Goal: Task Accomplishment & Management: Manage account settings

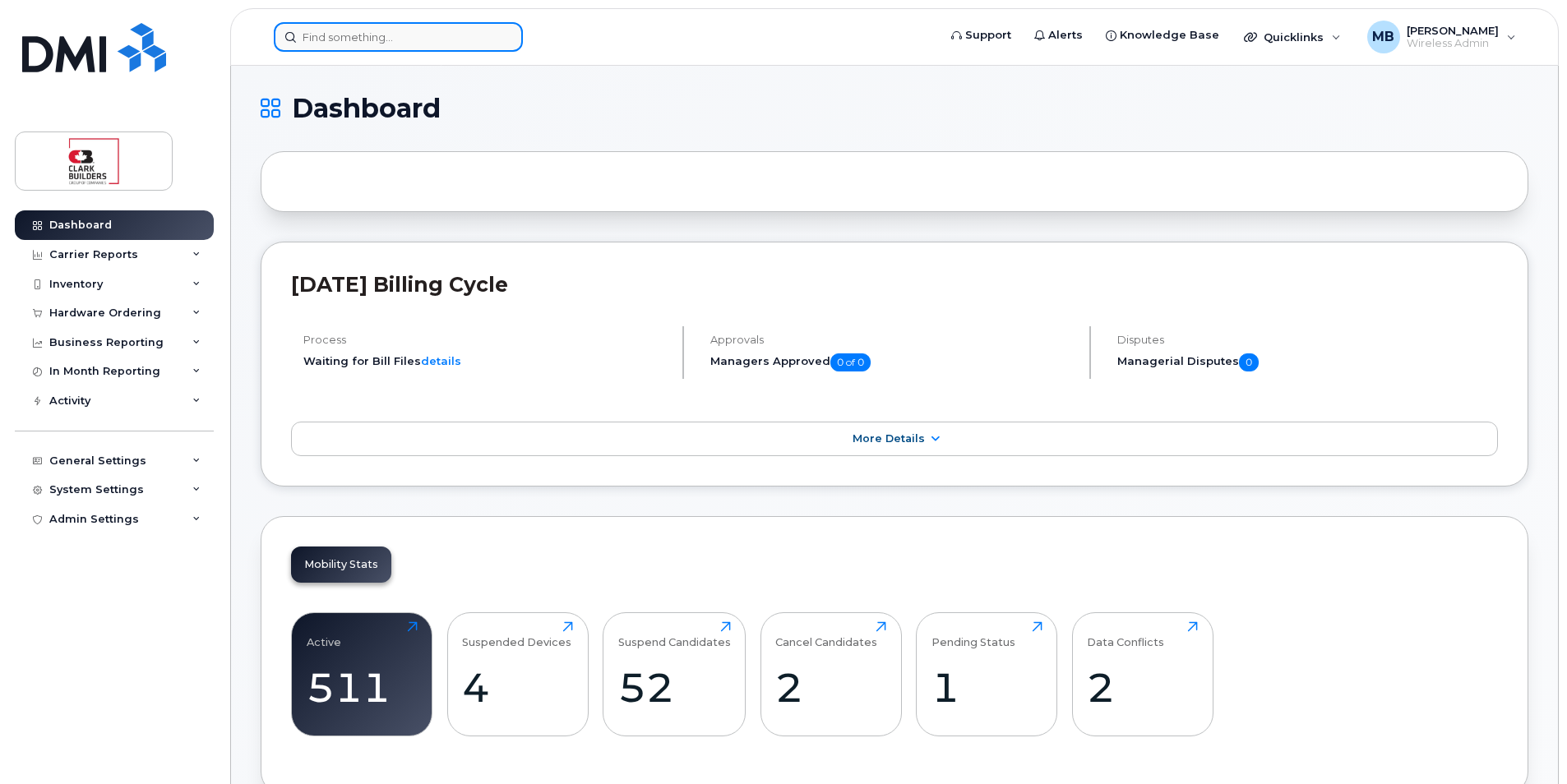
click at [438, 32] on input at bounding box center [398, 37] width 249 height 30
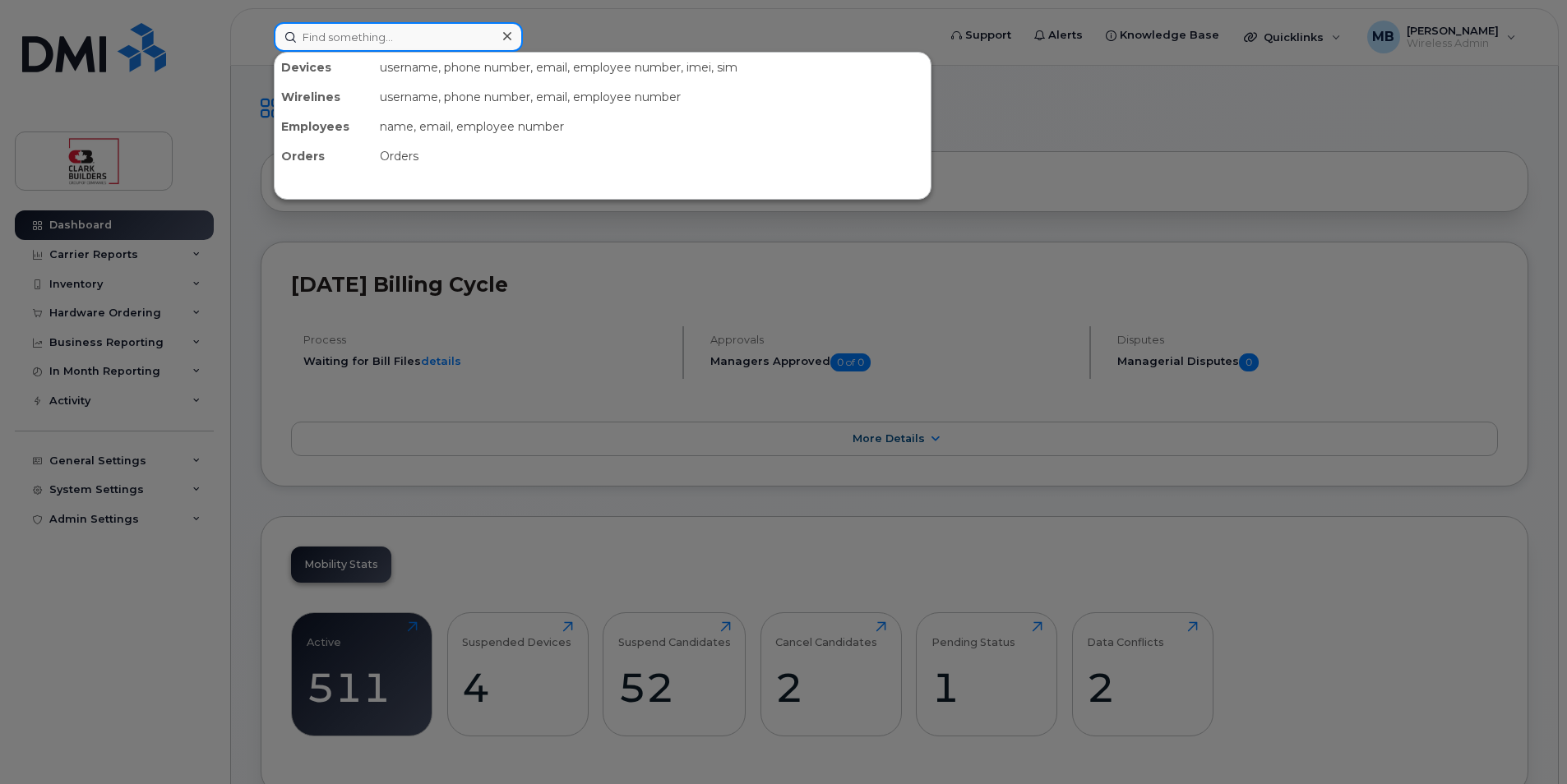
click at [389, 36] on input at bounding box center [398, 37] width 249 height 30
click at [388, 32] on input at bounding box center [398, 37] width 249 height 30
click at [575, 31] on div at bounding box center [784, 392] width 1567 height 784
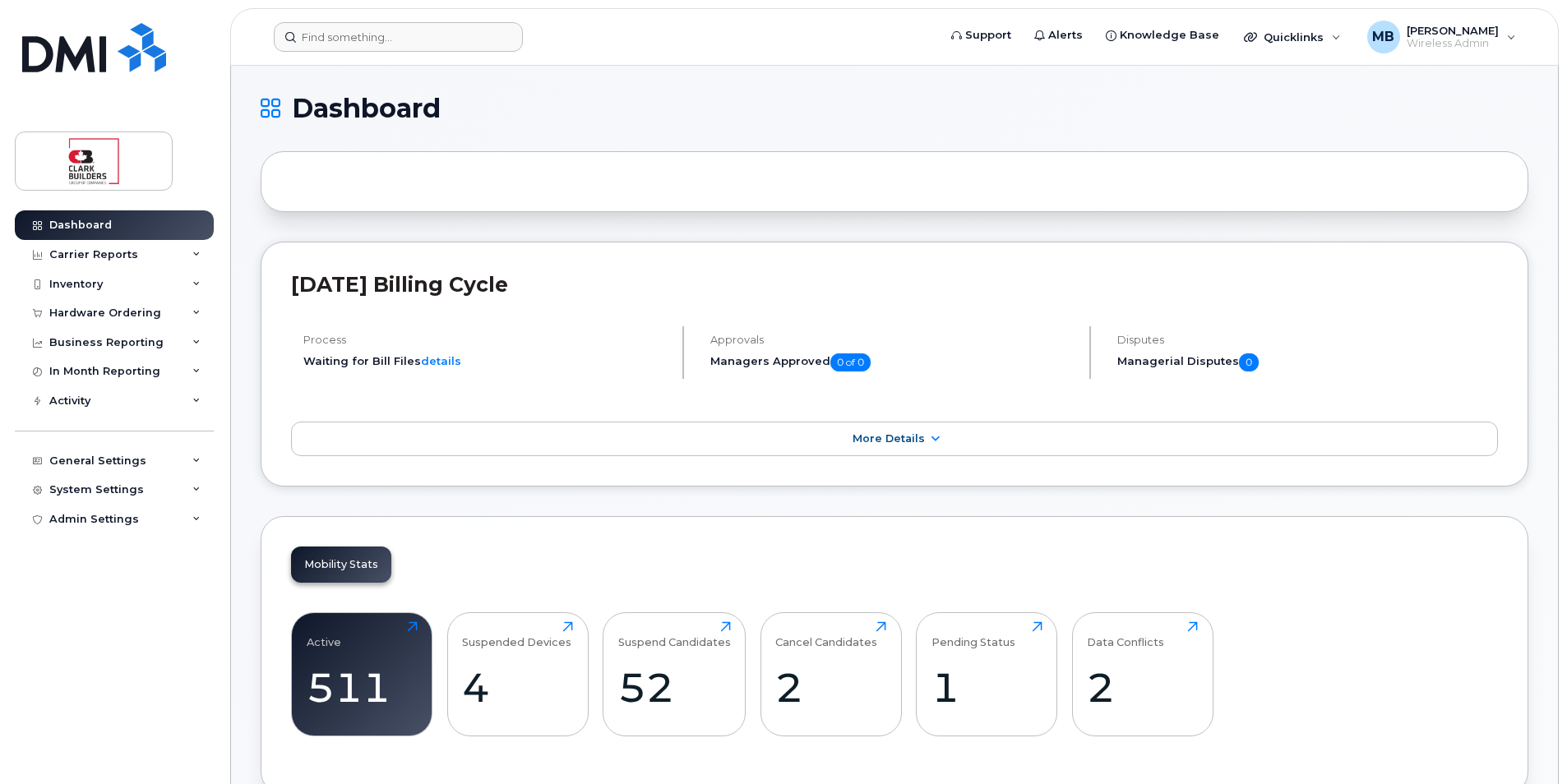
click at [369, 53] on header "Support Alerts Knowledge Base Quicklinks Suspend / Cancel Device Change SIM Car…" at bounding box center [893, 37] width 1328 height 57
click at [366, 46] on input at bounding box center [398, 37] width 249 height 30
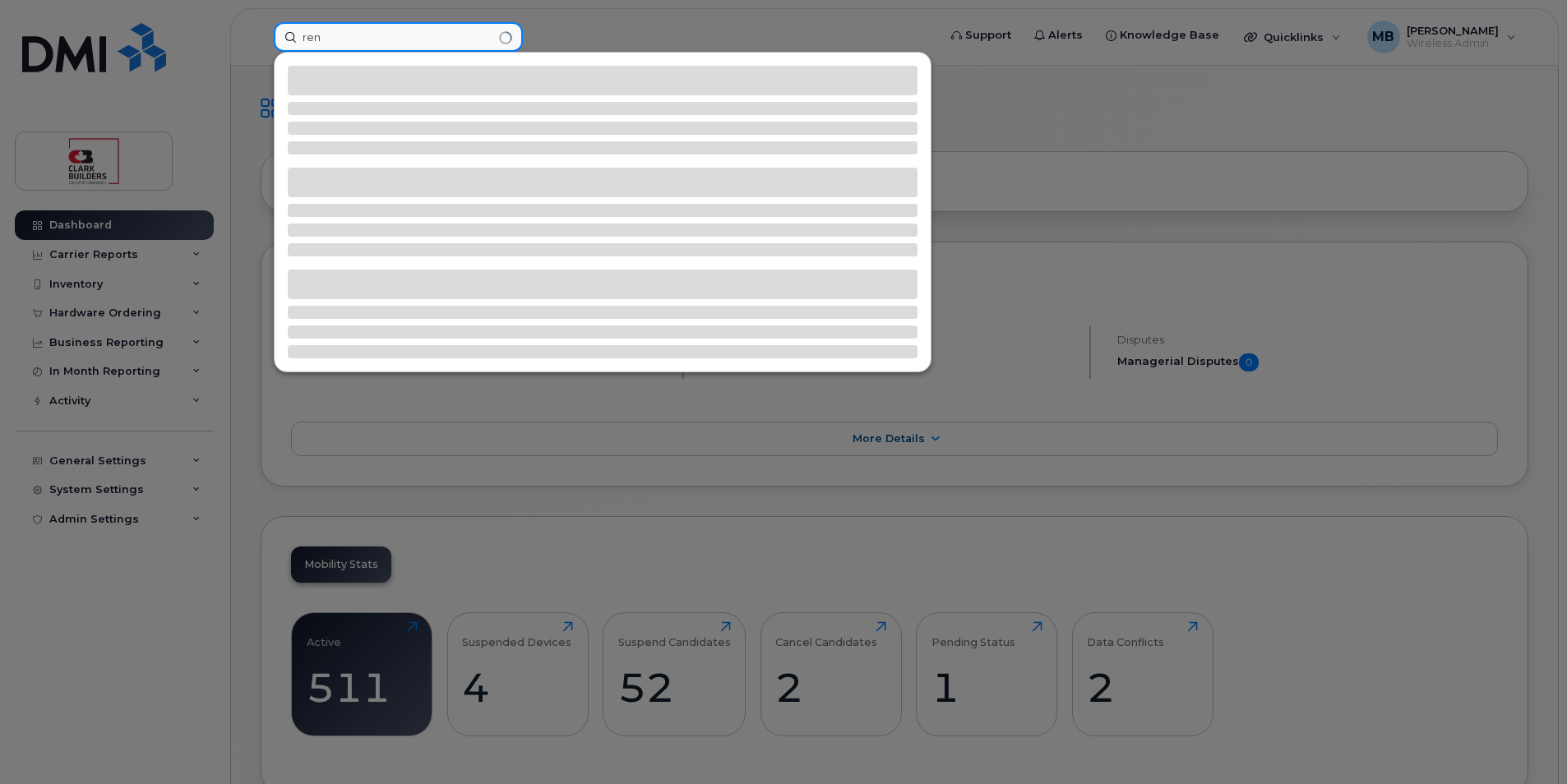
type input "ren"
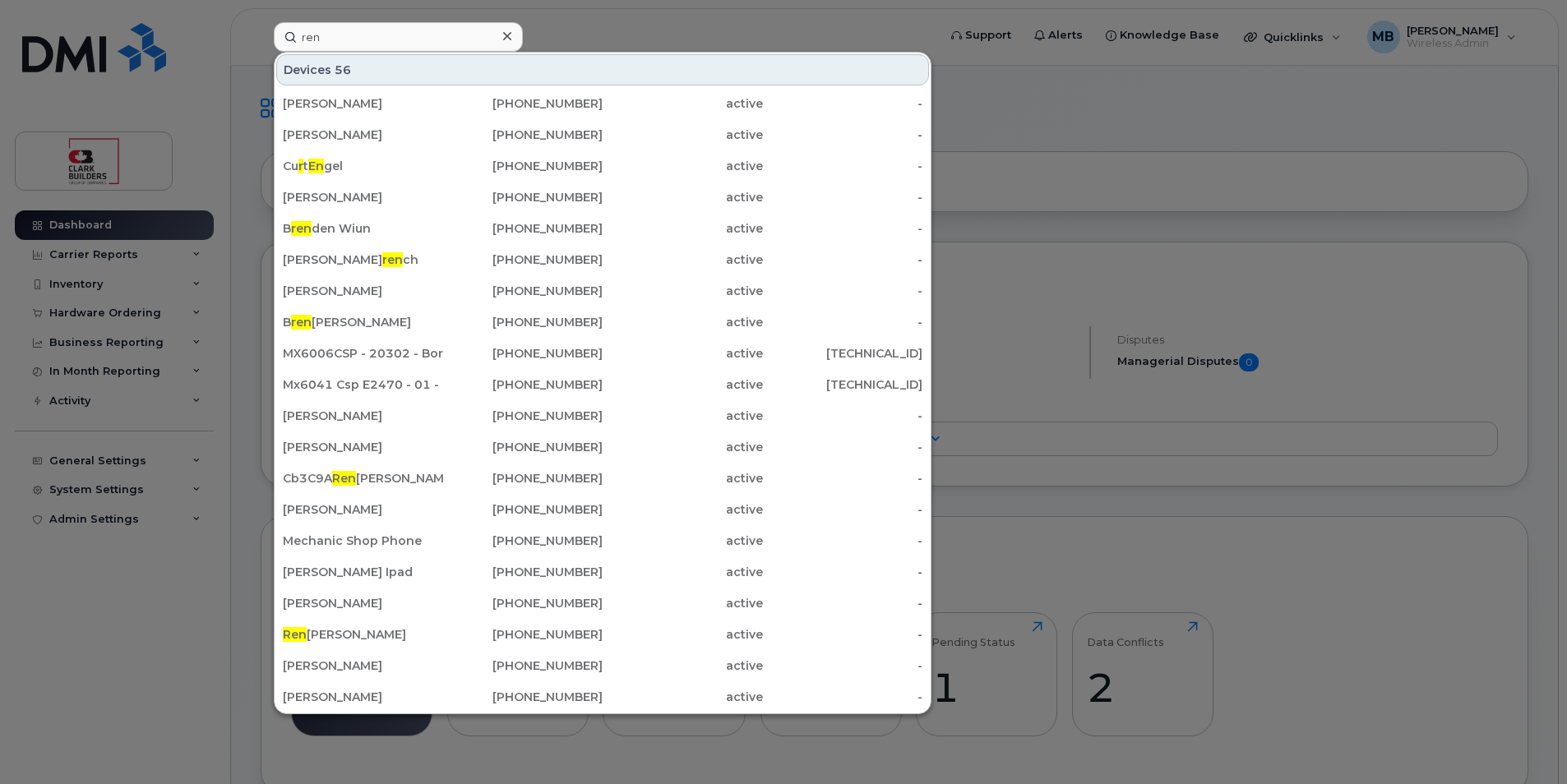
click at [664, 62] on div "Devices 56" at bounding box center [603, 70] width 653 height 32
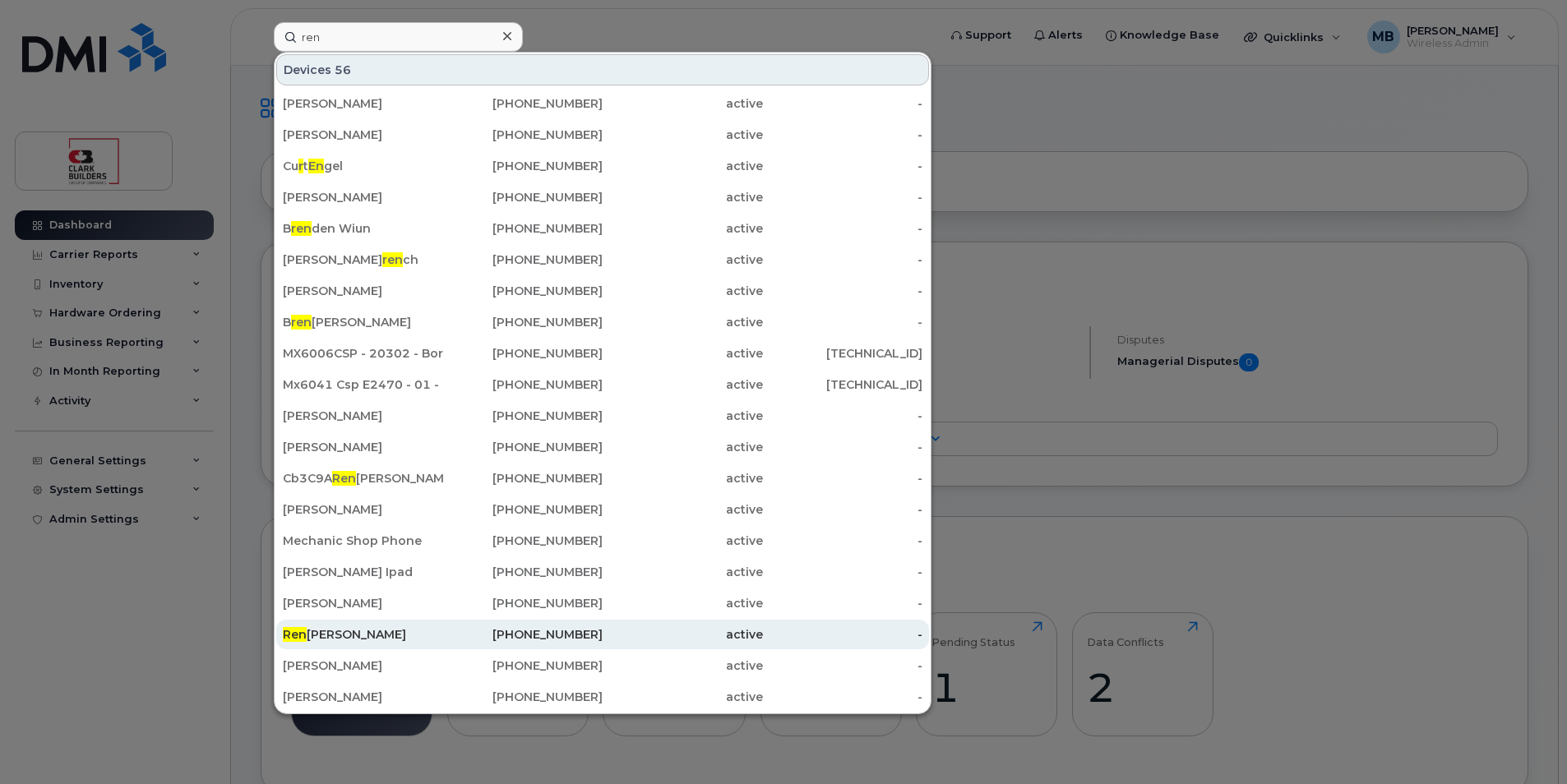
click at [374, 632] on div "Ren aissa Ullah" at bounding box center [363, 634] width 161 height 17
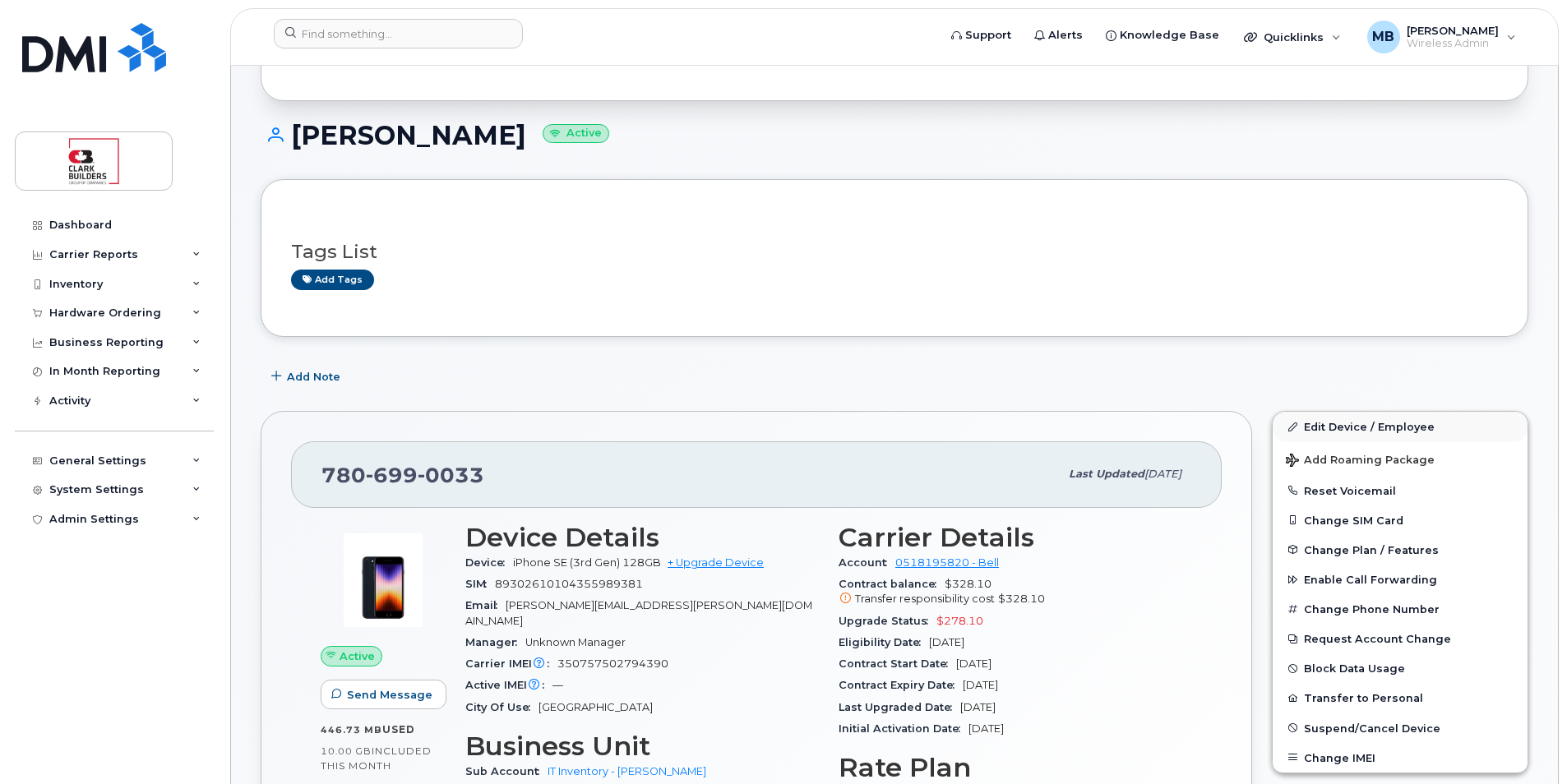
scroll to position [196, 0]
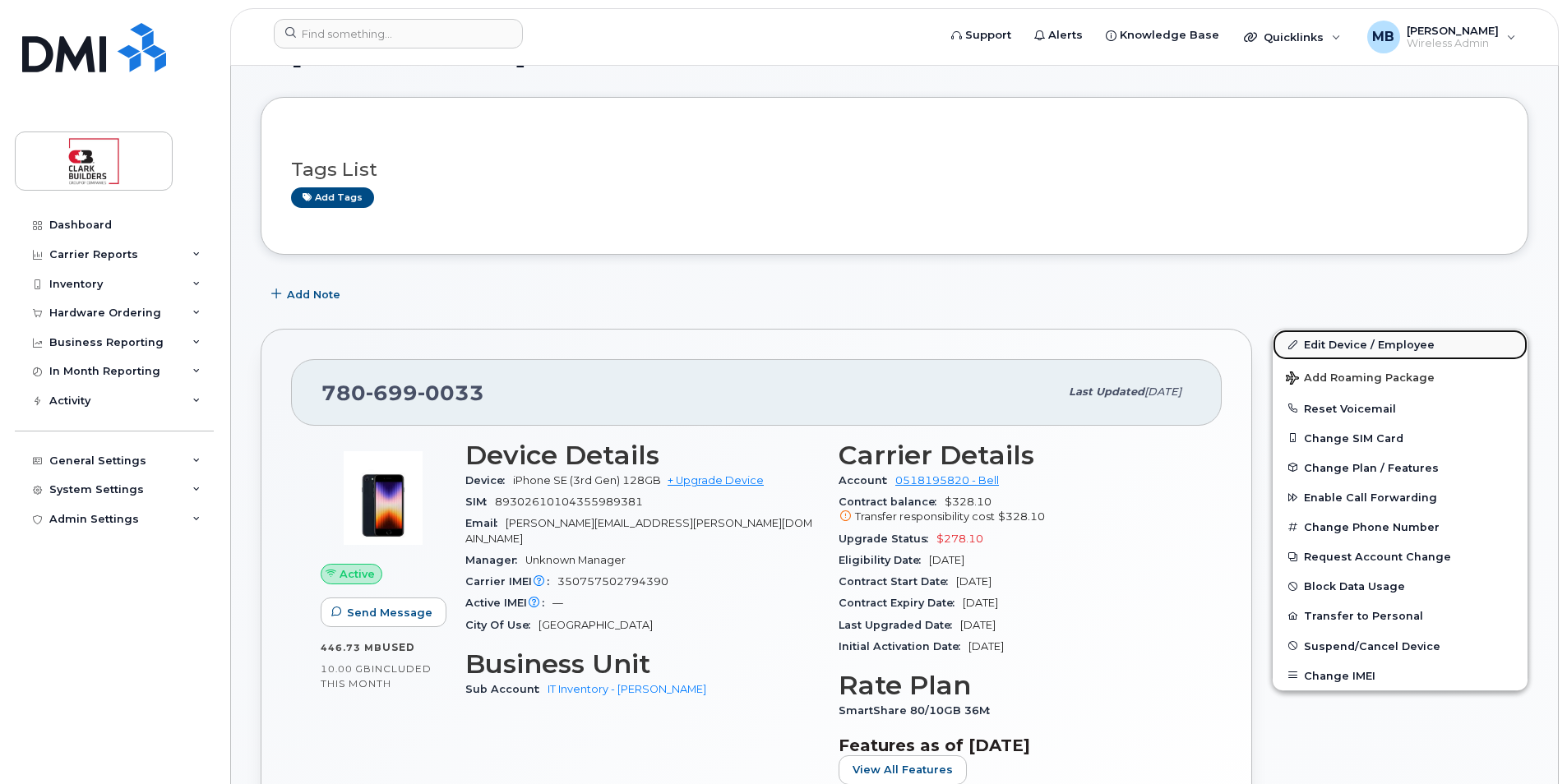
click at [1350, 339] on link "Edit Device / Employee" at bounding box center [1400, 345] width 255 height 30
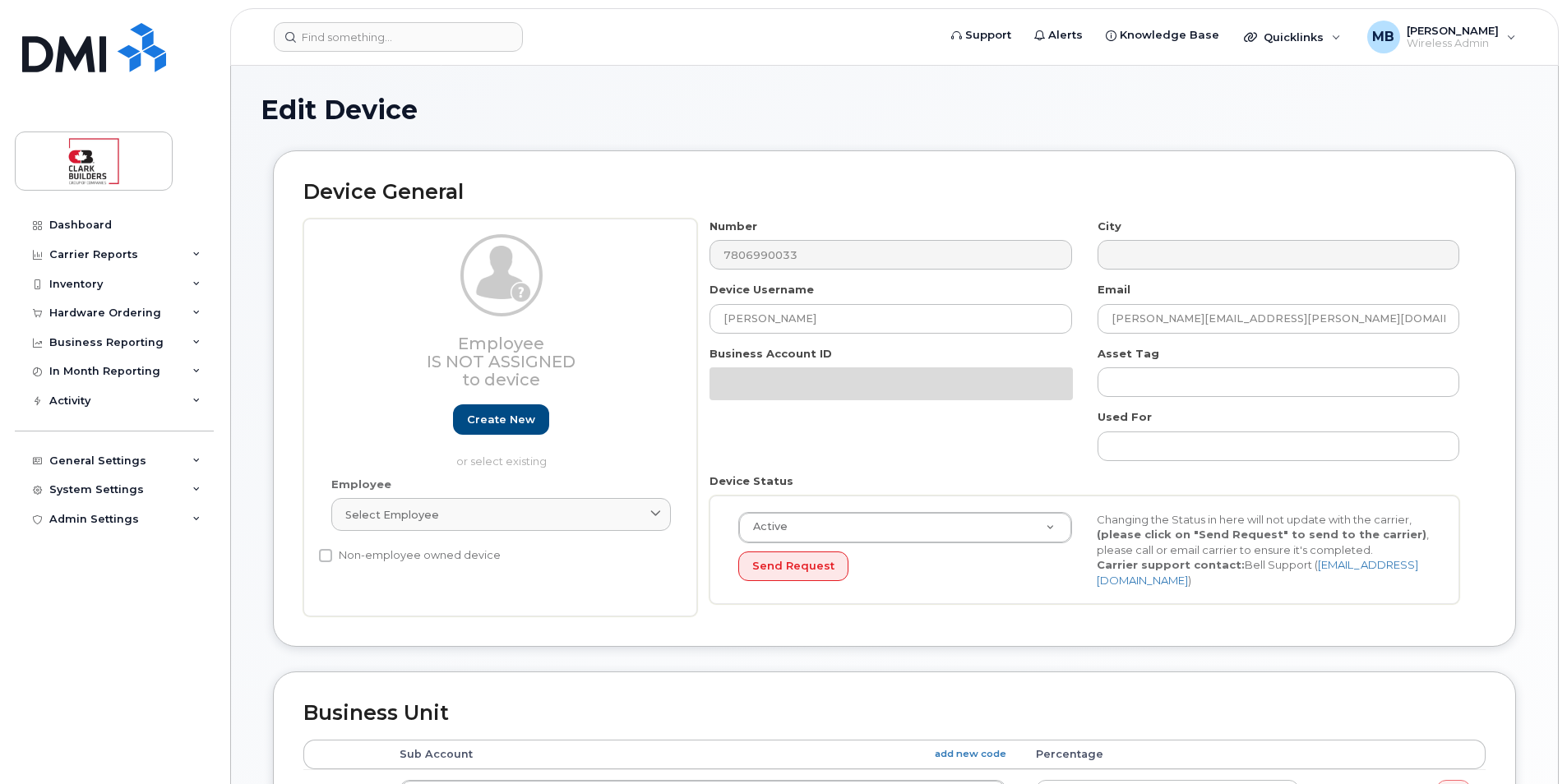
select select "24207"
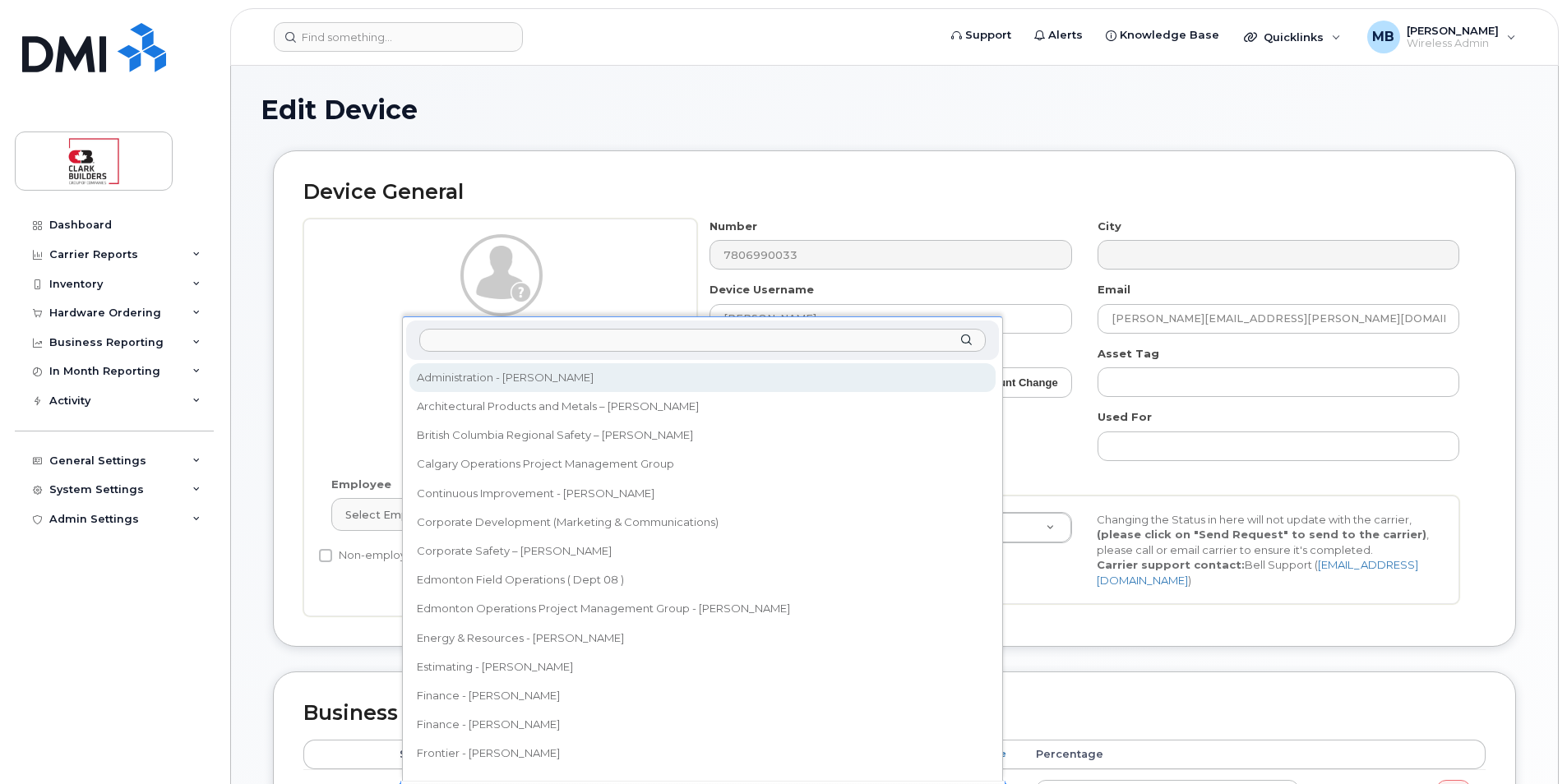
click at [561, 350] on input "text" at bounding box center [703, 340] width 566 height 24
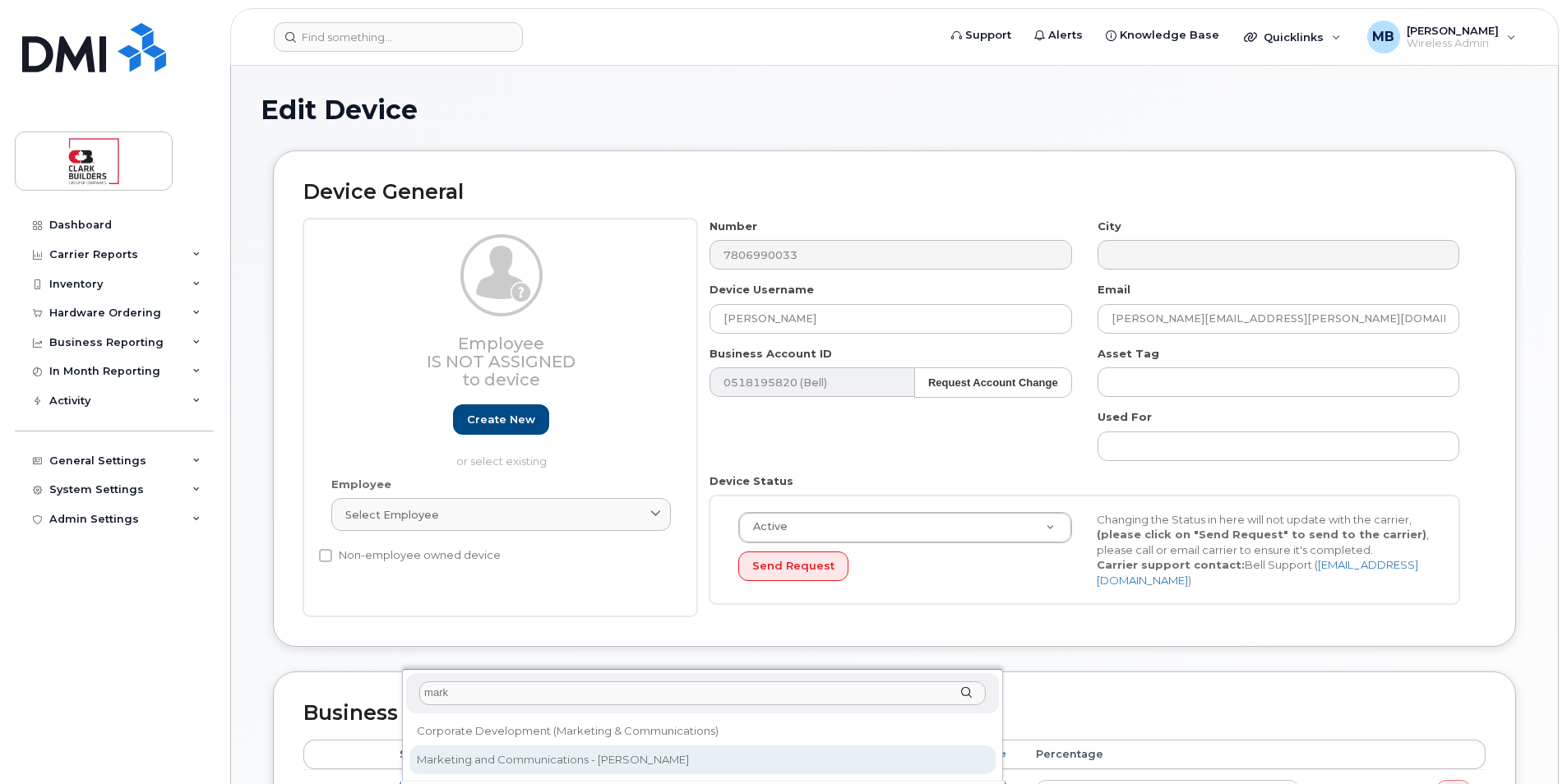
type input "mark"
select select "24195"
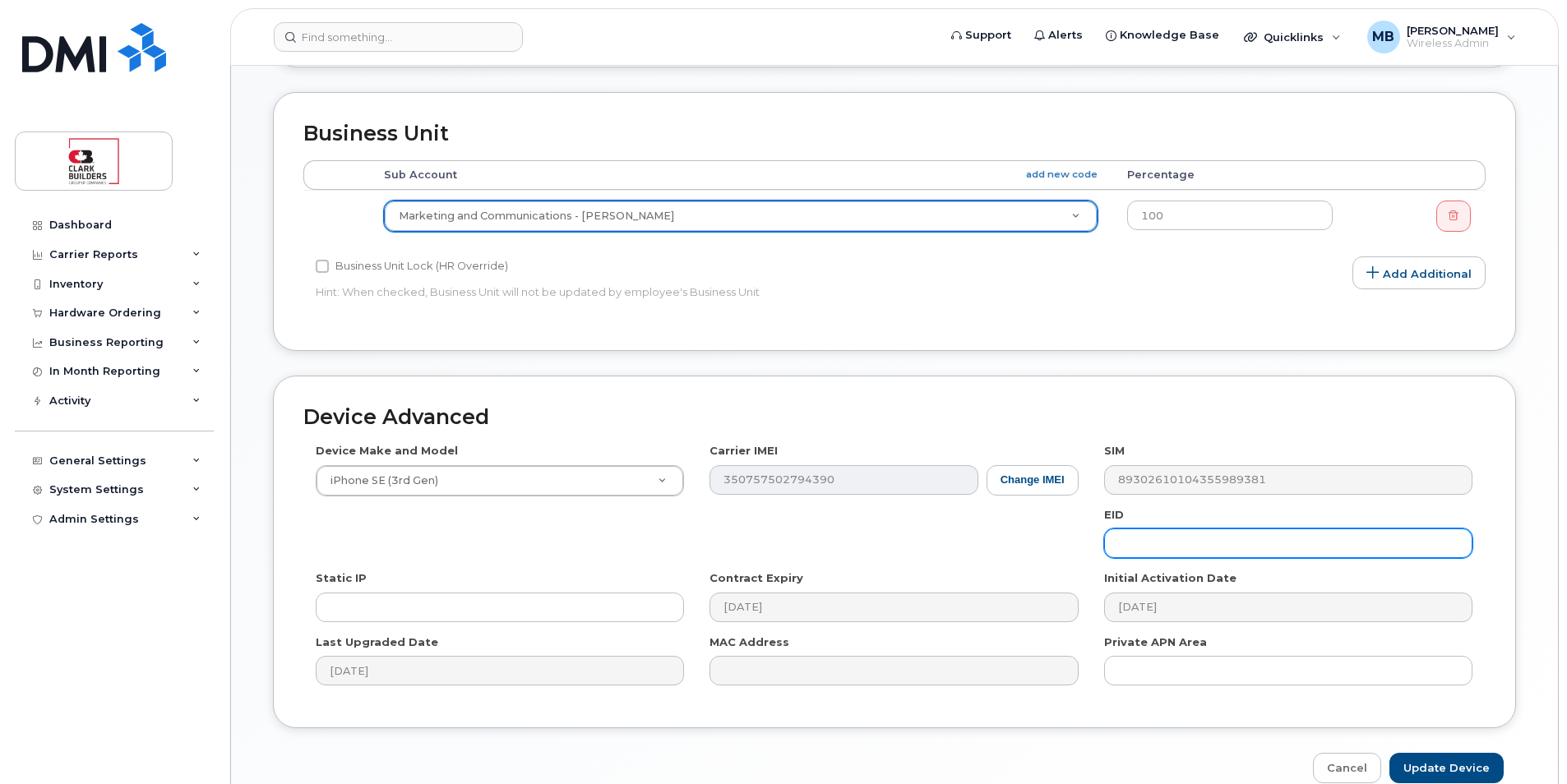
scroll to position [661, 0]
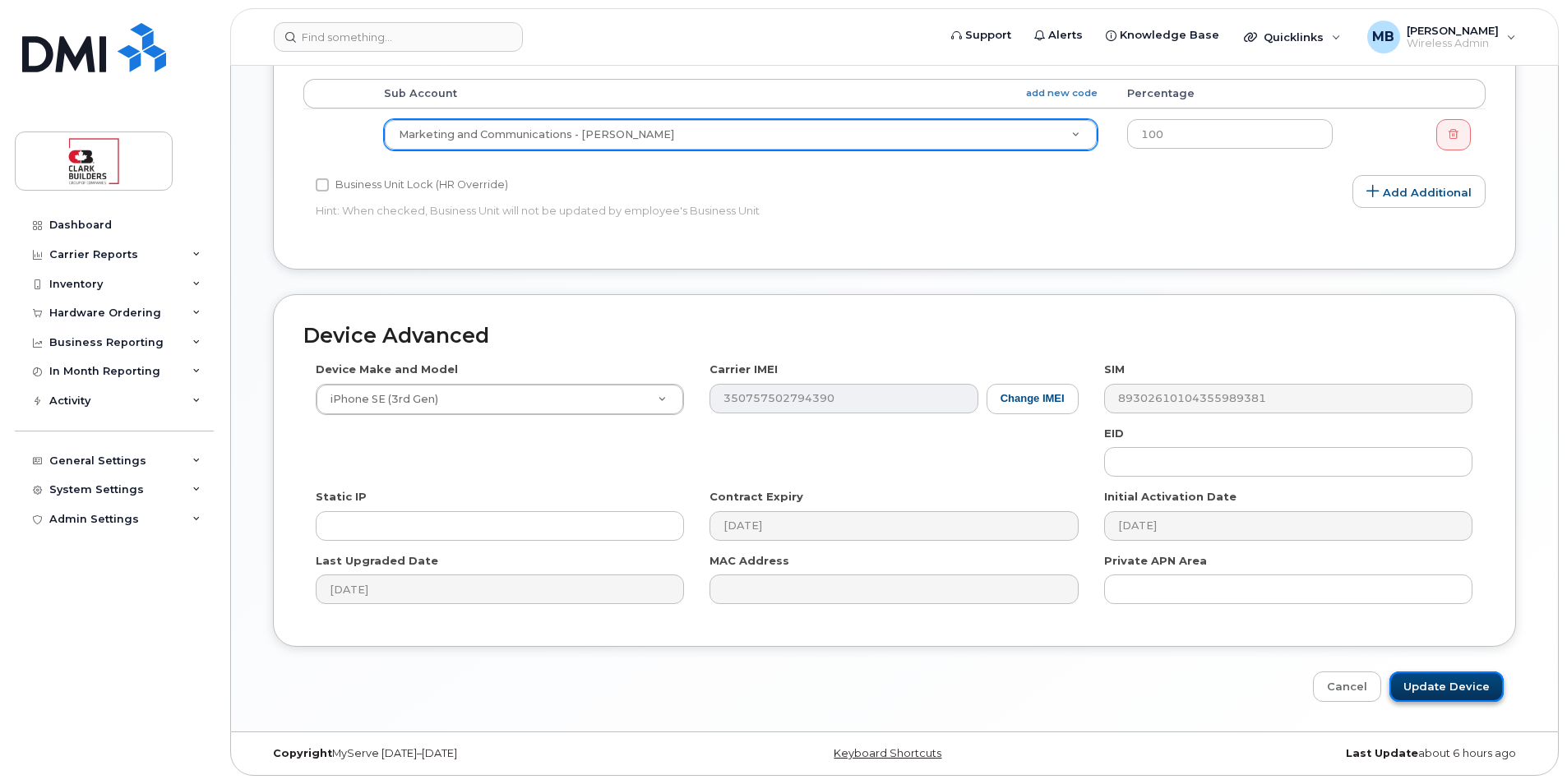
click at [1461, 689] on input "Update Device" at bounding box center [1445, 687] width 114 height 31
type input "Saving..."
